Goal: Information Seeking & Learning: Find specific fact

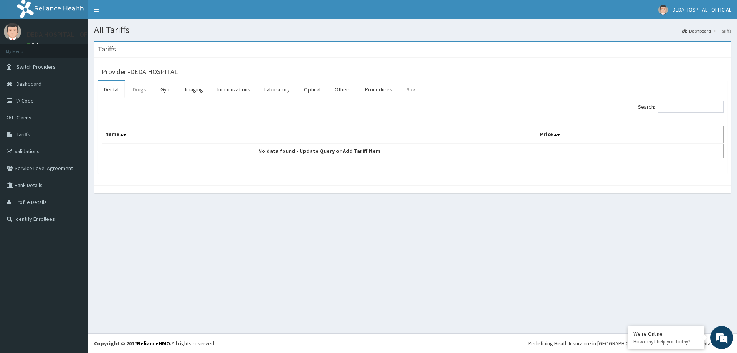
click at [137, 87] on link "Drugs" at bounding box center [140, 89] width 26 height 16
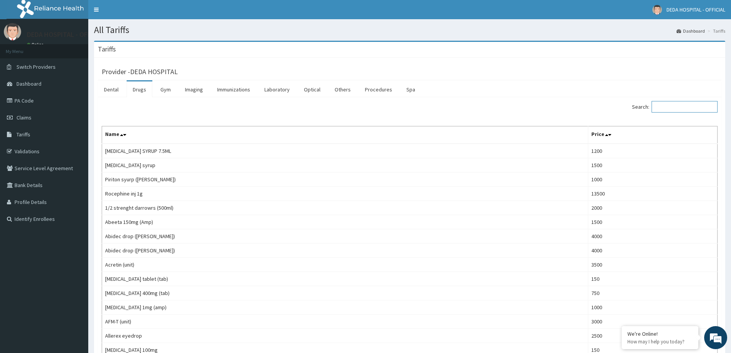
click at [687, 104] on input "Search:" at bounding box center [684, 107] width 66 height 12
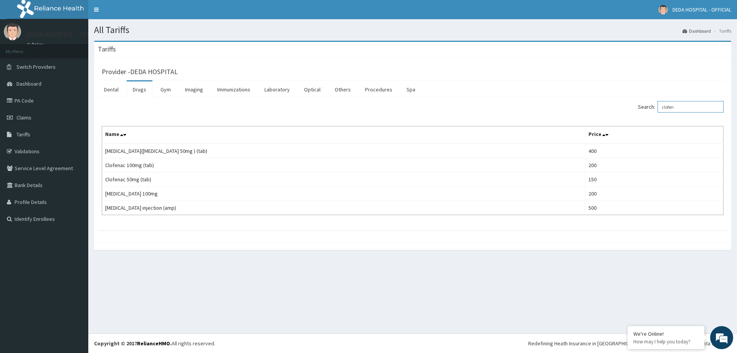
click at [680, 108] on input "clofen" at bounding box center [690, 107] width 66 height 12
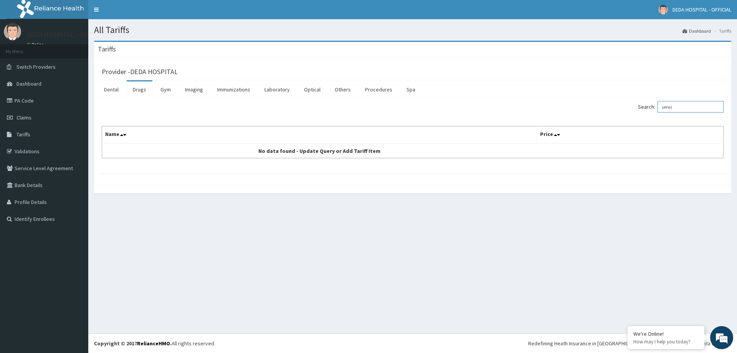
click at [701, 105] on input "serwi" at bounding box center [690, 107] width 66 height 12
click at [670, 103] on input "secni" at bounding box center [690, 107] width 66 height 12
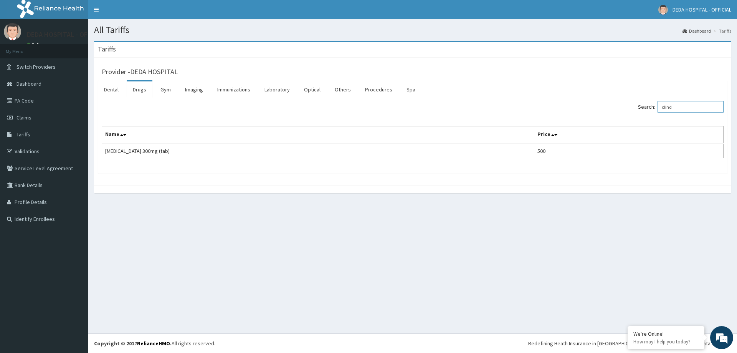
type input "clind"
